Goal: Task Accomplishment & Management: Manage account settings

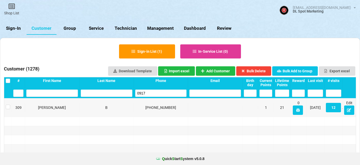
select select "25"
click at [15, 28] on link "Sign-In" at bounding box center [13, 28] width 27 height 13
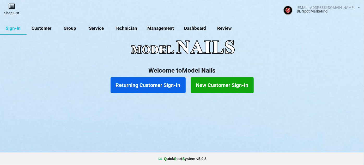
click at [16, 12] on link "Shop List" at bounding box center [11, 9] width 23 height 18
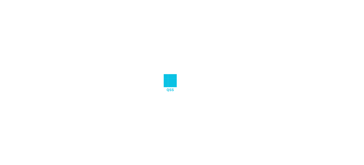
select select "25"
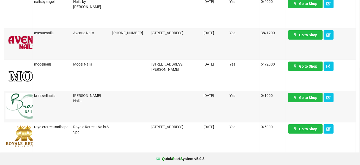
scroll to position [95, 0]
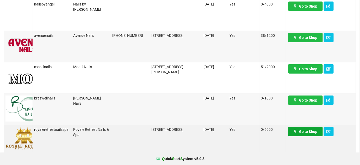
click at [301, 129] on link "Go to Shop" at bounding box center [305, 131] width 34 height 9
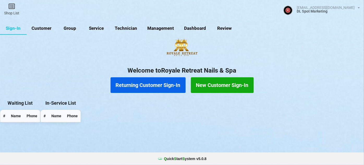
click at [42, 26] on link "Customer" at bounding box center [42, 28] width 30 height 13
select select "25"
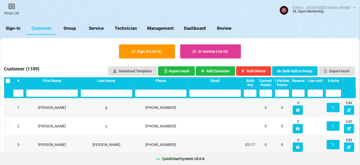
click at [150, 93] on input "text" at bounding box center [161, 92] width 52 height 7
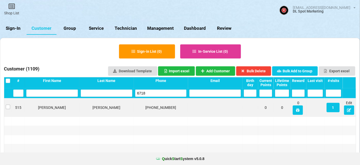
click at [9, 105] on div at bounding box center [8, 107] width 8 height 9
click at [8, 104] on label at bounding box center [8, 104] width 4 height 0
click at [257, 69] on button "Bulk Delete" at bounding box center [253, 70] width 35 height 9
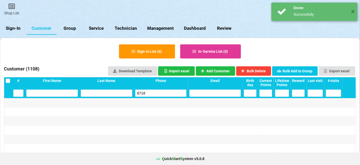
click at [154, 93] on input "6718" at bounding box center [161, 92] width 52 height 7
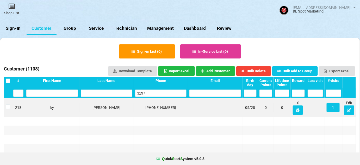
click at [8, 104] on label at bounding box center [8, 104] width 4 height 0
click at [258, 70] on button "Bulk Delete" at bounding box center [253, 70] width 35 height 9
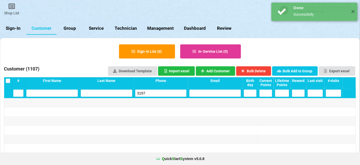
click at [148, 93] on input "3197" at bounding box center [161, 92] width 52 height 7
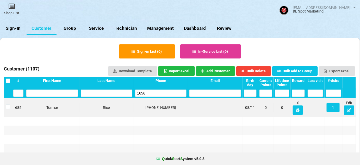
click at [8, 104] on label at bounding box center [8, 104] width 4 height 0
click at [264, 71] on button "Bulk Delete" at bounding box center [253, 70] width 35 height 9
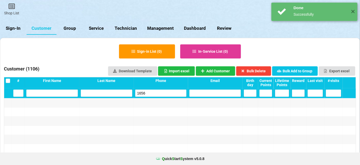
click at [163, 95] on input "1656" at bounding box center [161, 92] width 52 height 7
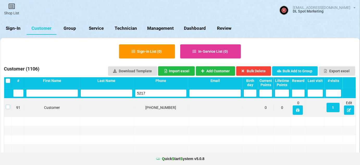
click at [8, 104] on label at bounding box center [8, 104] width 4 height 0
click at [259, 72] on button "Bulk Delete" at bounding box center [253, 70] width 35 height 9
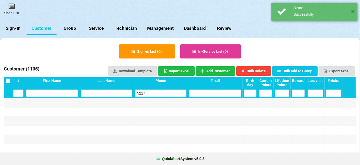
click at [153, 94] on input "5217" at bounding box center [161, 92] width 52 height 7
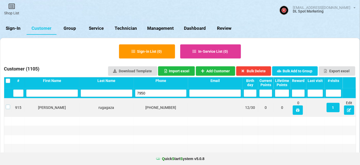
click at [8, 104] on label at bounding box center [8, 104] width 4 height 0
click at [258, 70] on button "Bulk Delete" at bounding box center [253, 70] width 35 height 9
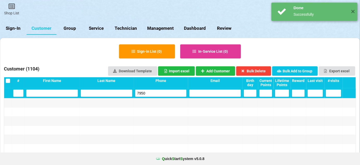
click at [155, 93] on input "7950" at bounding box center [161, 92] width 52 height 7
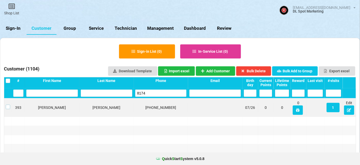
click at [7, 104] on label at bounding box center [8, 104] width 4 height 0
click at [263, 71] on button "Bulk Delete" at bounding box center [253, 70] width 35 height 9
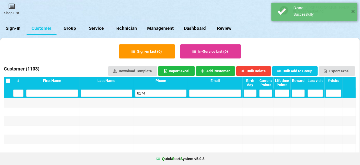
click at [152, 93] on input "8174" at bounding box center [161, 92] width 52 height 7
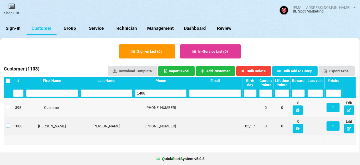
click at [8, 123] on label at bounding box center [8, 123] width 4 height 0
click at [255, 70] on button "Bulk Delete" at bounding box center [253, 70] width 35 height 9
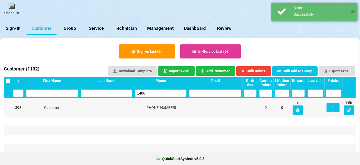
click at [155, 93] on input "1488" at bounding box center [161, 92] width 52 height 7
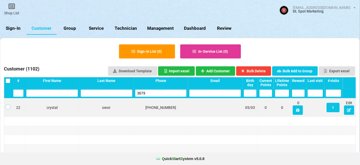
drag, startPoint x: 7, startPoint y: 106, endPoint x: 13, endPoint y: 106, distance: 5.5
click at [8, 104] on label at bounding box center [8, 104] width 4 height 0
click at [262, 71] on button "Bulk Delete" at bounding box center [253, 70] width 35 height 9
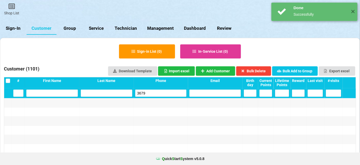
click at [158, 93] on input "3679" at bounding box center [161, 92] width 52 height 7
drag, startPoint x: 157, startPoint y: 93, endPoint x: 133, endPoint y: 99, distance: 24.8
click at [157, 93] on input "3679" at bounding box center [161, 92] width 52 height 7
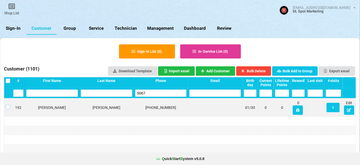
click at [8, 104] on label at bounding box center [8, 104] width 4 height 0
click at [254, 71] on button "Bulk Delete" at bounding box center [253, 70] width 35 height 9
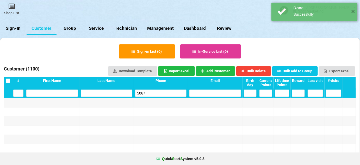
click at [153, 93] on input "5067" at bounding box center [161, 92] width 52 height 7
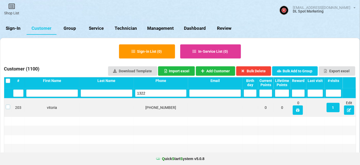
click at [7, 104] on label at bounding box center [8, 104] width 4 height 0
click at [264, 70] on button "Bulk Delete" at bounding box center [253, 70] width 35 height 9
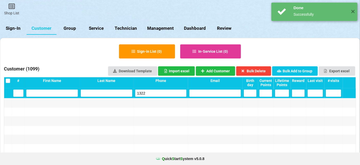
click at [160, 95] on input "1322" at bounding box center [161, 92] width 52 height 7
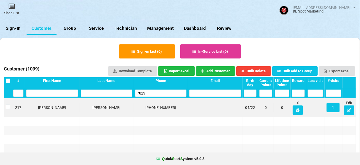
click at [9, 104] on label at bounding box center [8, 104] width 4 height 0
drag, startPoint x: 258, startPoint y: 70, endPoint x: 245, endPoint y: 77, distance: 14.8
click at [258, 70] on button "Bulk Delete" at bounding box center [253, 70] width 35 height 9
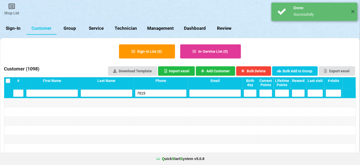
click at [150, 90] on input "7819" at bounding box center [161, 92] width 52 height 7
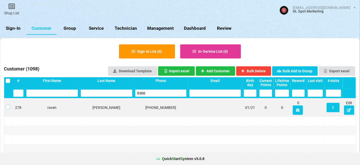
click at [8, 104] on label at bounding box center [8, 104] width 4 height 0
click at [256, 71] on button "Bulk Delete" at bounding box center [253, 70] width 35 height 9
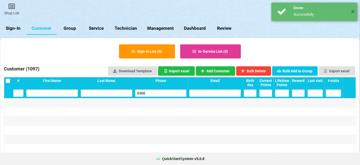
click at [153, 93] on input "9366" at bounding box center [161, 92] width 52 height 7
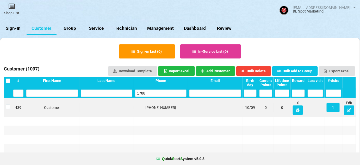
click at [8, 104] on label at bounding box center [8, 104] width 4 height 0
click at [263, 72] on button "Bulk Delete" at bounding box center [253, 70] width 35 height 9
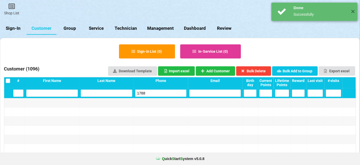
click at [153, 94] on input "1788" at bounding box center [161, 92] width 52 height 7
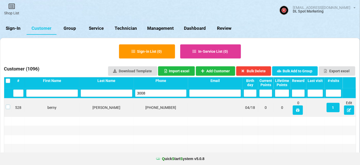
drag, startPoint x: 8, startPoint y: 105, endPoint x: 12, endPoint y: 105, distance: 4.2
click at [9, 104] on label at bounding box center [8, 104] width 4 height 0
click at [263, 71] on button "Bulk Delete" at bounding box center [253, 70] width 35 height 9
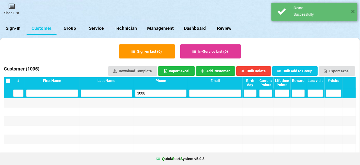
click at [159, 94] on input "3008" at bounding box center [161, 92] width 52 height 7
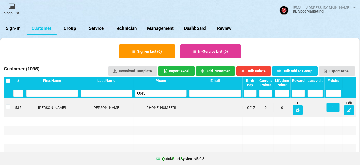
click at [8, 104] on label at bounding box center [8, 104] width 4 height 0
click at [265, 71] on button "Bulk Delete" at bounding box center [253, 70] width 35 height 9
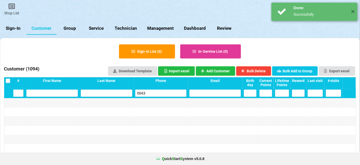
click at [159, 90] on input "0043" at bounding box center [161, 92] width 52 height 7
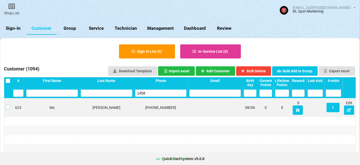
click at [8, 104] on label at bounding box center [8, 104] width 4 height 0
click at [262, 71] on button "Bulk Delete" at bounding box center [253, 70] width 35 height 9
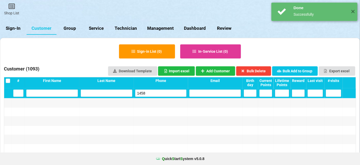
click at [162, 93] on input "1458" at bounding box center [161, 92] width 52 height 7
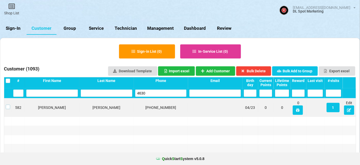
click at [7, 104] on label at bounding box center [8, 104] width 4 height 0
click at [258, 71] on button "Bulk Delete" at bounding box center [253, 70] width 35 height 9
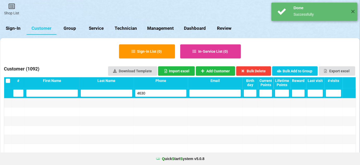
click at [147, 91] on input "4630" at bounding box center [161, 92] width 52 height 7
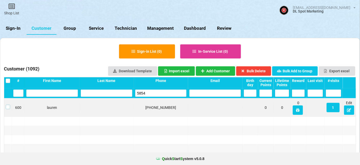
click at [9, 104] on label at bounding box center [8, 104] width 4 height 0
click at [257, 70] on button "Bulk Delete" at bounding box center [253, 70] width 35 height 9
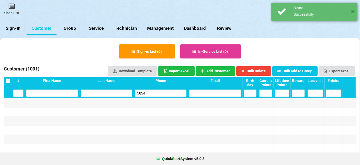
click at [152, 93] on input "5854" at bounding box center [161, 92] width 52 height 7
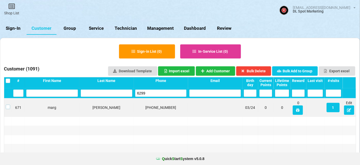
click at [7, 104] on label at bounding box center [8, 104] width 4 height 0
click at [260, 69] on button "Bulk Delete" at bounding box center [253, 70] width 35 height 9
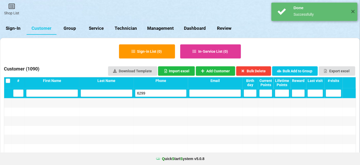
click at [155, 95] on input "6299" at bounding box center [161, 92] width 52 height 7
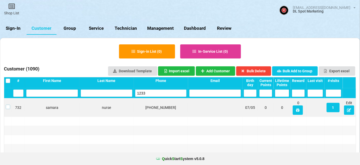
click at [6, 104] on label at bounding box center [8, 104] width 4 height 0
click at [260, 73] on button "Bulk Delete" at bounding box center [253, 70] width 35 height 9
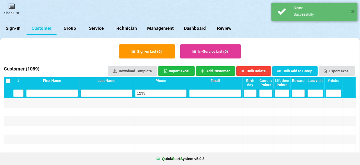
click at [157, 92] on input "1233" at bounding box center [161, 92] width 52 height 7
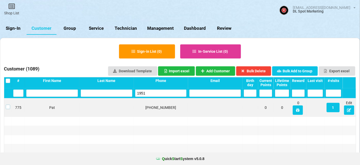
click at [7, 104] on label at bounding box center [8, 104] width 4 height 0
drag, startPoint x: 254, startPoint y: 72, endPoint x: 251, endPoint y: 74, distance: 3.5
click at [253, 72] on button "Bulk Delete" at bounding box center [253, 70] width 35 height 9
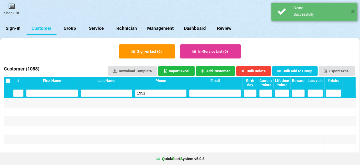
click at [163, 94] on input "1951" at bounding box center [161, 92] width 52 height 7
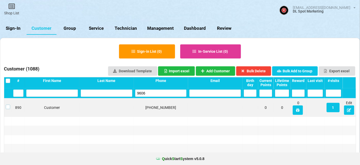
click at [8, 104] on label at bounding box center [8, 104] width 4 height 0
click at [260, 70] on button "Bulk Delete" at bounding box center [253, 70] width 35 height 9
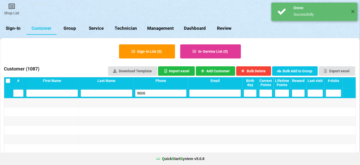
click at [165, 89] on input "9606" at bounding box center [161, 92] width 52 height 7
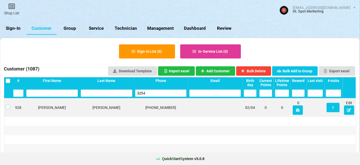
click at [7, 104] on label at bounding box center [8, 104] width 4 height 0
click at [256, 71] on button "Bulk Delete" at bounding box center [253, 70] width 35 height 9
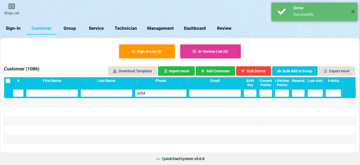
click at [165, 94] on input "3254" at bounding box center [161, 92] width 52 height 7
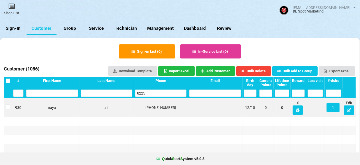
click at [7, 104] on label at bounding box center [8, 104] width 4 height 0
click at [261, 71] on button "Bulk Delete" at bounding box center [253, 70] width 35 height 9
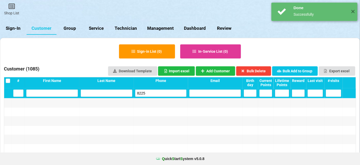
click at [159, 91] on input "8225" at bounding box center [161, 92] width 52 height 7
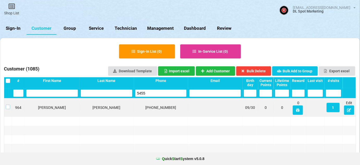
click at [8, 104] on label at bounding box center [8, 104] width 4 height 0
click at [263, 70] on button "Bulk Delete" at bounding box center [253, 70] width 35 height 9
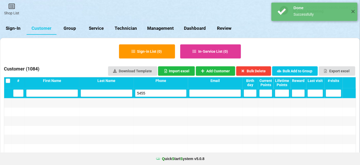
click at [157, 93] on input "5455" at bounding box center [161, 92] width 52 height 7
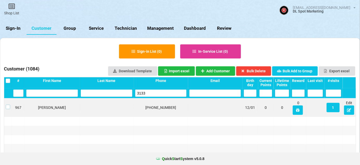
click at [7, 104] on label at bounding box center [8, 104] width 4 height 0
click at [253, 69] on button "Bulk Delete" at bounding box center [253, 70] width 35 height 9
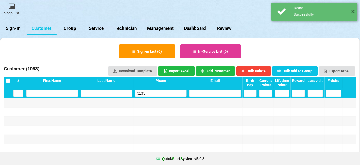
click at [151, 93] on input "3133" at bounding box center [161, 92] width 52 height 7
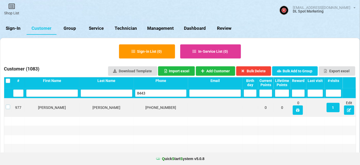
click at [7, 104] on label at bounding box center [8, 104] width 4 height 0
click at [257, 71] on button "Bulk Delete" at bounding box center [253, 70] width 35 height 9
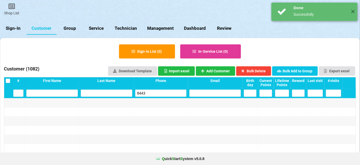
click at [155, 91] on input "8443" at bounding box center [161, 92] width 52 height 7
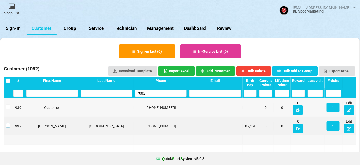
click at [8, 123] on label at bounding box center [8, 123] width 4 height 0
click at [264, 70] on button "Bulk Delete" at bounding box center [253, 70] width 35 height 9
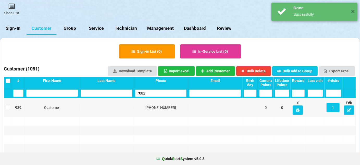
click at [154, 92] on input "7082" at bounding box center [161, 92] width 52 height 7
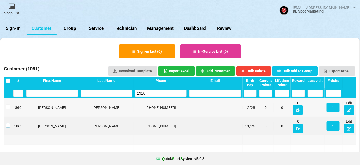
click at [8, 123] on label at bounding box center [8, 123] width 4 height 0
click at [261, 70] on button "Bulk Delete" at bounding box center [253, 70] width 35 height 9
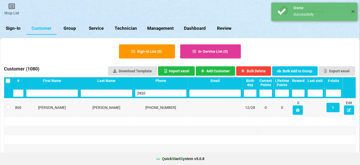
click at [160, 93] on input "2910" at bounding box center [161, 92] width 52 height 7
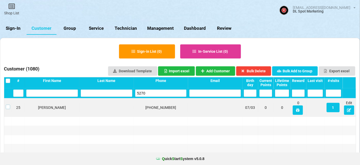
click at [7, 104] on label at bounding box center [8, 104] width 4 height 0
click at [260, 71] on button "Bulk Delete" at bounding box center [253, 70] width 35 height 9
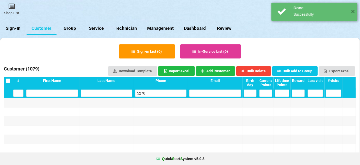
click at [147, 94] on input "5270" at bounding box center [161, 92] width 52 height 7
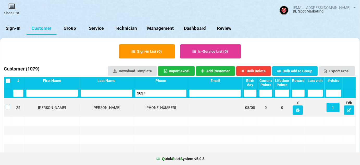
drag, startPoint x: 7, startPoint y: 107, endPoint x: 10, endPoint y: 107, distance: 3.7
click at [8, 104] on label at bounding box center [8, 104] width 4 height 0
drag, startPoint x: 260, startPoint y: 71, endPoint x: 253, endPoint y: 73, distance: 6.7
click at [259, 71] on button "Bulk Delete" at bounding box center [253, 70] width 35 height 9
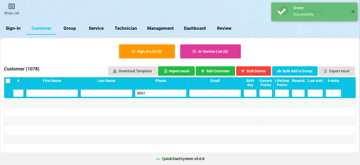
click at [152, 92] on input "9697" at bounding box center [161, 92] width 52 height 7
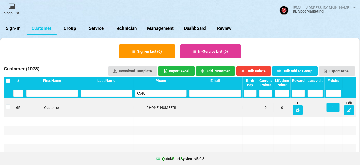
drag, startPoint x: 6, startPoint y: 107, endPoint x: 24, endPoint y: 107, distance: 17.7
click at [7, 104] on label at bounding box center [8, 104] width 4 height 0
click at [256, 69] on button "Bulk Delete" at bounding box center [253, 70] width 35 height 9
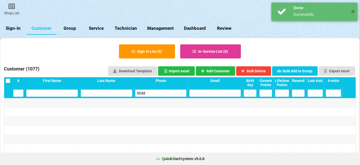
click at [144, 94] on input "6548" at bounding box center [161, 92] width 52 height 7
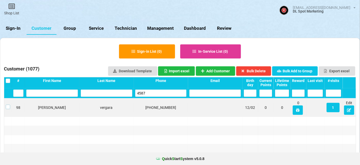
click at [8, 104] on label at bounding box center [8, 104] width 4 height 0
drag, startPoint x: 259, startPoint y: 70, endPoint x: 222, endPoint y: 79, distance: 37.5
click at [258, 71] on button "Bulk Delete" at bounding box center [253, 70] width 35 height 9
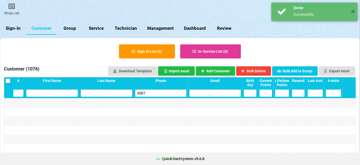
click at [150, 92] on input "4587" at bounding box center [161, 92] width 52 height 7
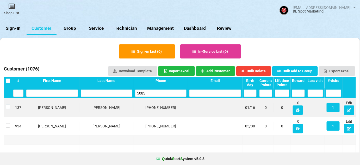
click at [8, 104] on label at bounding box center [8, 104] width 4 height 0
click at [262, 70] on button "Bulk Delete" at bounding box center [253, 70] width 35 height 9
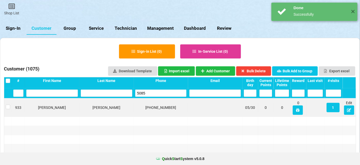
click at [165, 89] on input "5085" at bounding box center [161, 92] width 52 height 7
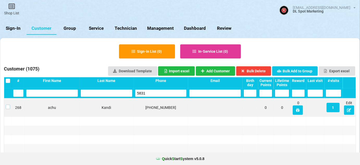
click at [8, 104] on label at bounding box center [8, 104] width 4 height 0
click at [260, 69] on button "Bulk Delete" at bounding box center [253, 70] width 35 height 9
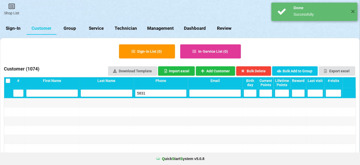
click at [168, 93] on input "5831" at bounding box center [161, 92] width 52 height 7
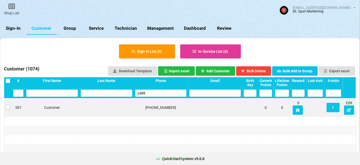
click at [7, 104] on label at bounding box center [8, 104] width 4 height 0
click at [258, 71] on button "Bulk Delete" at bounding box center [253, 70] width 35 height 9
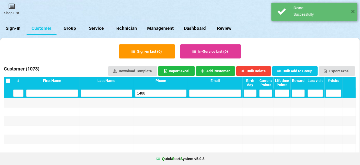
click at [172, 94] on input "1488" at bounding box center [161, 92] width 52 height 7
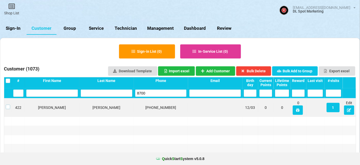
click at [8, 104] on label at bounding box center [8, 104] width 4 height 0
click at [265, 71] on button "Bulk Delete" at bounding box center [253, 70] width 35 height 9
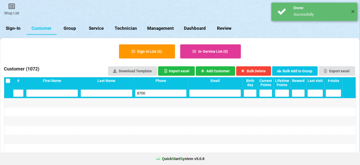
click at [146, 92] on input "8700" at bounding box center [161, 92] width 52 height 7
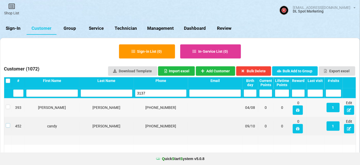
click at [7, 123] on label at bounding box center [8, 123] width 4 height 0
click at [260, 70] on button "Bulk Delete" at bounding box center [253, 70] width 35 height 9
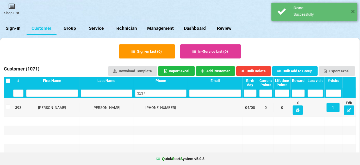
click at [159, 91] on input "3137" at bounding box center [161, 92] width 52 height 7
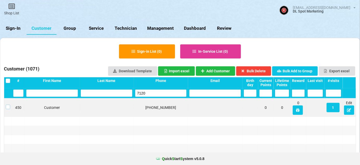
click at [8, 104] on label at bounding box center [8, 104] width 4 height 0
click at [260, 71] on button "Bulk Delete" at bounding box center [253, 70] width 35 height 9
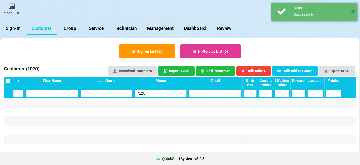
click at [147, 93] on input "7120" at bounding box center [161, 92] width 52 height 7
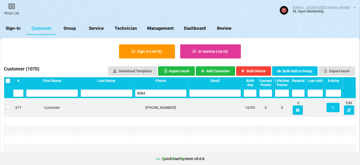
click at [8, 104] on label at bounding box center [8, 104] width 4 height 0
click at [261, 72] on button "Bulk Delete" at bounding box center [253, 70] width 35 height 9
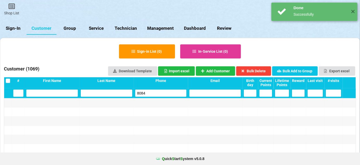
click at [166, 92] on input "8084" at bounding box center [161, 92] width 52 height 7
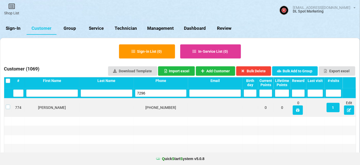
click at [8, 104] on label at bounding box center [8, 104] width 4 height 0
click at [260, 70] on button "Bulk Delete" at bounding box center [253, 70] width 35 height 9
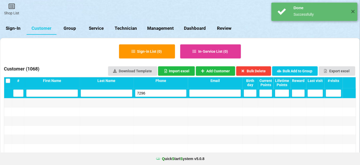
click at [169, 92] on input "7296" at bounding box center [161, 92] width 52 height 7
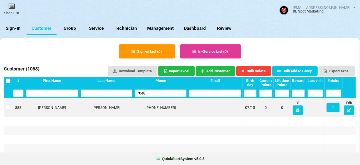
click at [9, 104] on label at bounding box center [8, 104] width 4 height 0
click at [260, 69] on button "Bulk Delete" at bounding box center [253, 70] width 35 height 9
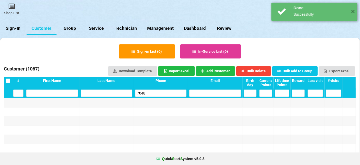
click at [156, 94] on input "7048" at bounding box center [161, 92] width 52 height 7
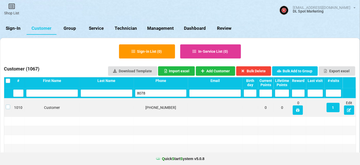
drag, startPoint x: 7, startPoint y: 105, endPoint x: 26, endPoint y: 105, distance: 18.8
click at [7, 104] on label at bounding box center [8, 104] width 4 height 0
click at [252, 71] on button "Bulk Delete" at bounding box center [253, 70] width 35 height 9
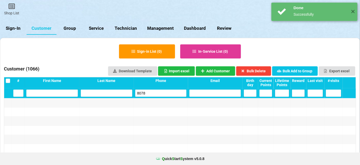
click at [155, 90] on input "8078" at bounding box center [161, 92] width 52 height 7
click at [156, 90] on input "8078" at bounding box center [161, 92] width 52 height 7
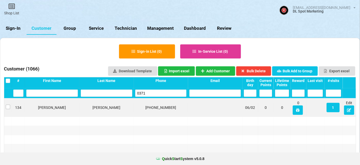
type input "0371"
click at [7, 104] on label at bounding box center [8, 104] width 4 height 0
click at [263, 69] on button "Bulk Delete" at bounding box center [253, 70] width 35 height 9
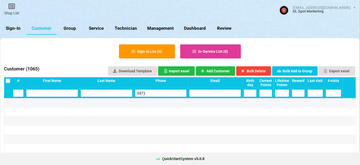
click at [151, 94] on input "0371" at bounding box center [161, 92] width 52 height 7
click at [151, 95] on input "0371" at bounding box center [161, 92] width 52 height 7
click at [149, 95] on input "03718799" at bounding box center [161, 92] width 52 height 7
click at [150, 95] on input "03718799" at bounding box center [161, 92] width 52 height 7
click at [148, 94] on input "03718799" at bounding box center [161, 92] width 52 height 7
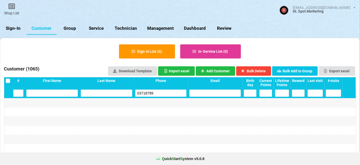
click at [148, 94] on input "03718799" at bounding box center [161, 92] width 52 height 7
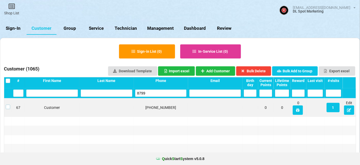
click at [8, 104] on label at bounding box center [8, 104] width 4 height 0
drag, startPoint x: 252, startPoint y: 71, endPoint x: 242, endPoint y: 74, distance: 10.6
click at [252, 71] on button "Bulk Delete" at bounding box center [253, 70] width 35 height 9
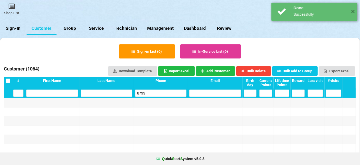
click at [162, 94] on input "8799" at bounding box center [161, 92] width 52 height 7
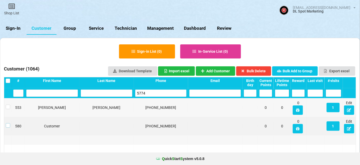
click at [7, 123] on label at bounding box center [8, 123] width 4 height 0
click at [259, 70] on button "Bulk Delete" at bounding box center [253, 70] width 35 height 9
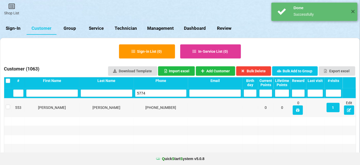
click at [157, 92] on input "5774" at bounding box center [161, 92] width 52 height 7
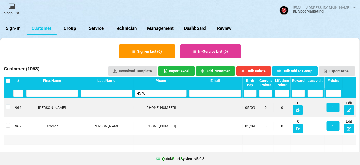
click at [9, 104] on label at bounding box center [8, 104] width 4 height 0
drag, startPoint x: 258, startPoint y: 70, endPoint x: 247, endPoint y: 75, distance: 11.0
click at [257, 70] on button "Bulk Delete" at bounding box center [253, 70] width 35 height 9
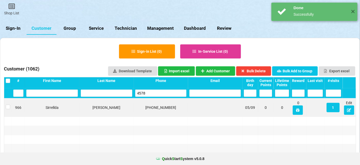
click at [158, 92] on input "4578" at bounding box center [161, 92] width 52 height 7
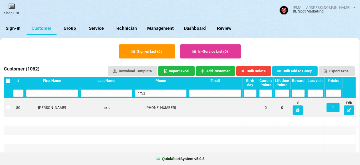
click at [7, 104] on label at bounding box center [8, 104] width 4 height 0
click at [258, 71] on button "Bulk Delete" at bounding box center [253, 70] width 35 height 9
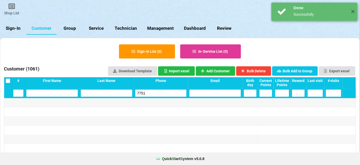
click at [156, 94] on input "7751" at bounding box center [161, 92] width 52 height 7
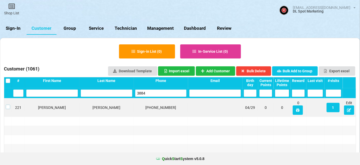
click at [8, 104] on label at bounding box center [8, 104] width 4 height 0
click at [259, 69] on button "Bulk Delete" at bounding box center [253, 70] width 35 height 9
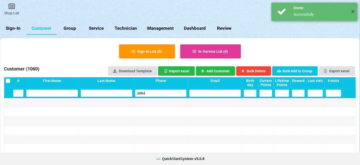
click at [166, 91] on input "3884" at bounding box center [161, 92] width 52 height 7
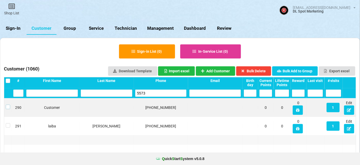
click at [7, 104] on label at bounding box center [8, 104] width 4 height 0
click at [252, 70] on button "Bulk Delete" at bounding box center [253, 70] width 35 height 9
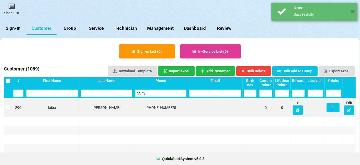
click at [158, 92] on input "5573" at bounding box center [161, 92] width 52 height 7
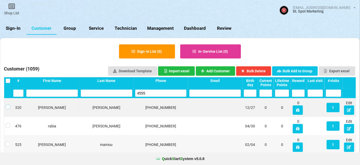
click at [6, 104] on label at bounding box center [8, 104] width 4 height 0
click at [252, 70] on button "Bulk Delete" at bounding box center [253, 70] width 35 height 9
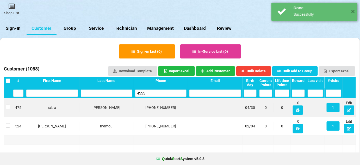
click at [153, 94] on input "4555" at bounding box center [161, 92] width 52 height 7
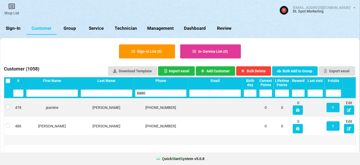
click at [8, 104] on label at bounding box center [8, 104] width 4 height 0
click at [264, 71] on button "Bulk Delete" at bounding box center [253, 70] width 35 height 9
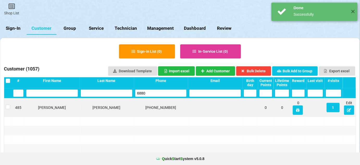
click at [150, 93] on input "6880" at bounding box center [161, 92] width 52 height 7
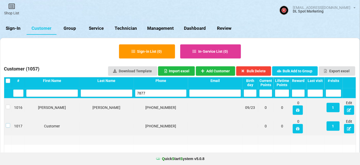
click at [7, 123] on label at bounding box center [8, 123] width 4 height 0
click at [261, 71] on button "Bulk Delete" at bounding box center [253, 70] width 35 height 9
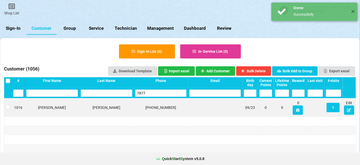
click at [154, 94] on input "7877" at bounding box center [161, 92] width 52 height 7
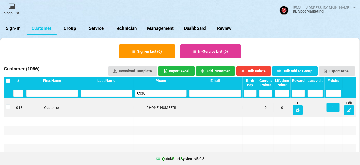
click at [8, 104] on label at bounding box center [8, 104] width 4 height 0
click at [257, 71] on button "Bulk Delete" at bounding box center [253, 70] width 35 height 9
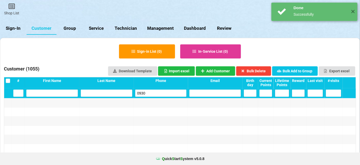
click at [163, 94] on input "0930" at bounding box center [161, 92] width 52 height 7
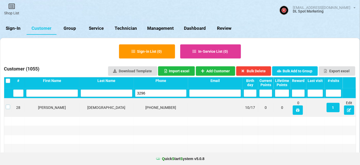
click at [6, 104] on label at bounding box center [8, 104] width 4 height 0
click at [261, 72] on button "Bulk Delete" at bounding box center [253, 70] width 35 height 9
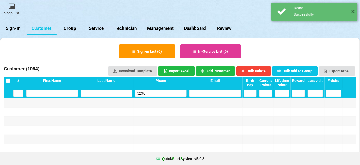
click at [167, 94] on input "3296" at bounding box center [161, 92] width 52 height 7
drag, startPoint x: 165, startPoint y: 95, endPoint x: 163, endPoint y: 96, distance: 2.8
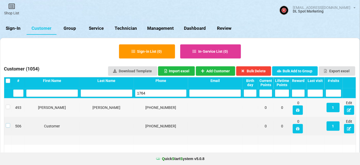
click at [7, 123] on label at bounding box center [8, 123] width 4 height 0
click at [266, 71] on button "Bulk Delete" at bounding box center [253, 70] width 35 height 9
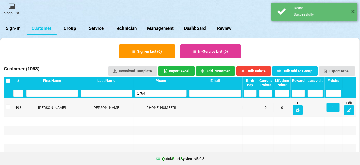
click at [166, 92] on input "1764" at bounding box center [161, 92] width 52 height 7
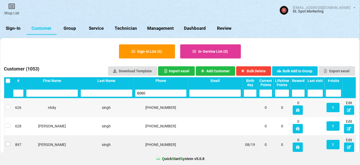
type input "6060"
click at [8, 141] on label at bounding box center [8, 141] width 4 height 0
drag, startPoint x: 8, startPoint y: 144, endPoint x: 263, endPoint y: 72, distance: 264.7
click at [262, 74] on button "Bulk Delete" at bounding box center [253, 70] width 35 height 9
click at [263, 72] on button "Bulk Delete" at bounding box center [253, 70] width 35 height 9
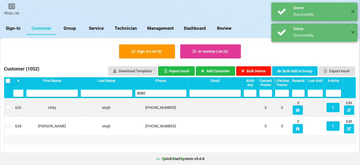
drag, startPoint x: 263, startPoint y: 76, endPoint x: 220, endPoint y: 101, distance: 49.5
